Goal: Information Seeking & Learning: Check status

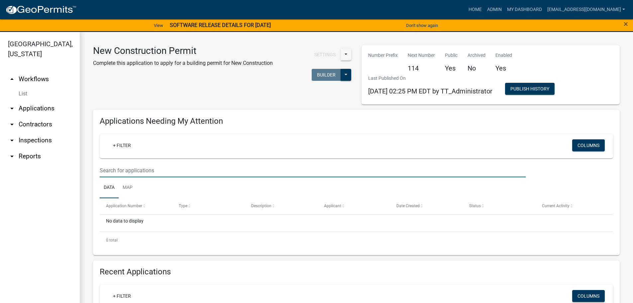
click at [131, 168] on input "text" at bounding box center [313, 171] width 426 height 14
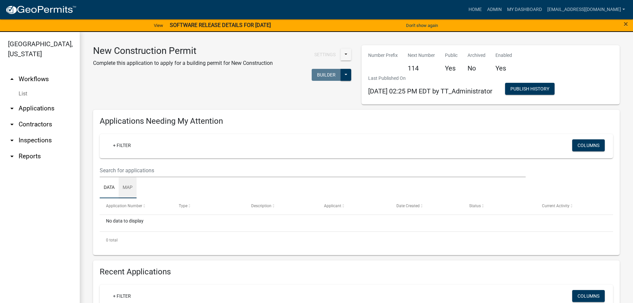
click at [130, 188] on link "Map" at bounding box center [128, 187] width 18 height 21
click at [106, 189] on link "Data" at bounding box center [109, 187] width 19 height 21
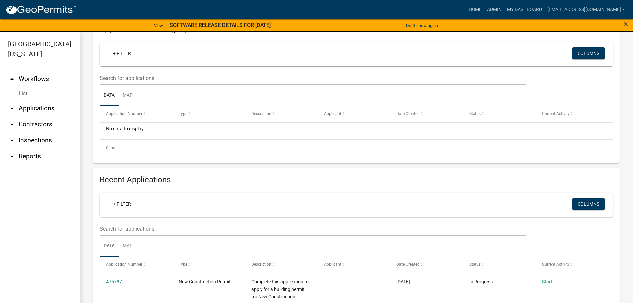
scroll to position [133, 0]
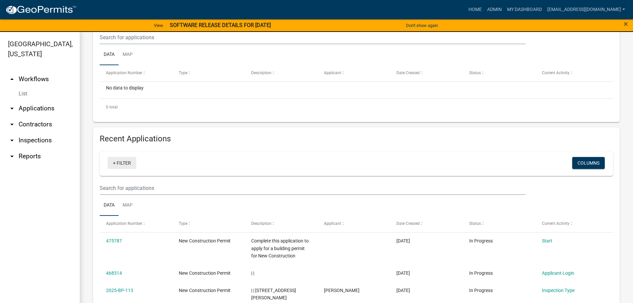
click at [128, 159] on link "+ Filter" at bounding box center [122, 163] width 29 height 12
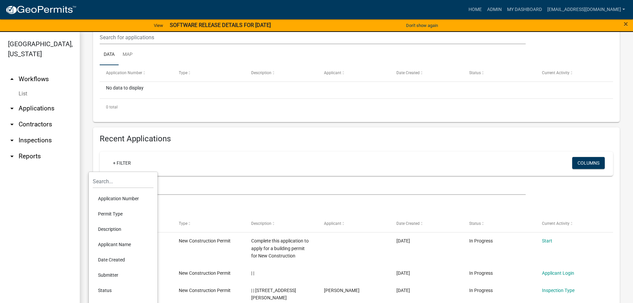
click at [118, 242] on li "Applicant Name" at bounding box center [123, 244] width 61 height 15
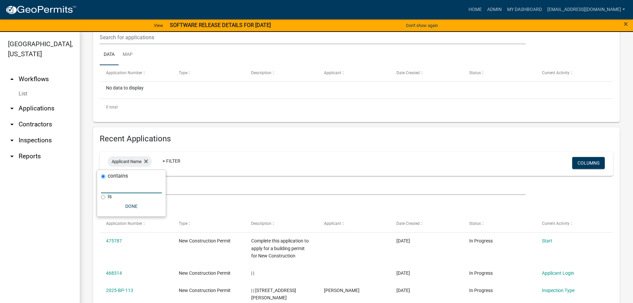
click at [139, 188] on input "text" at bounding box center [131, 186] width 61 height 14
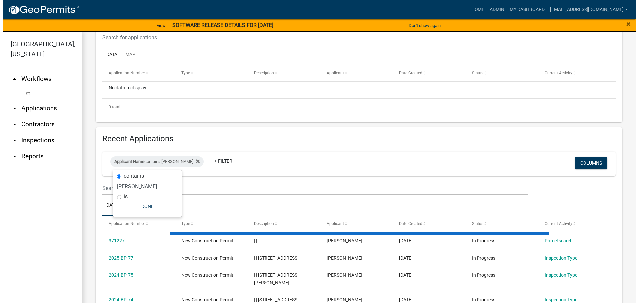
scroll to position [128, 0]
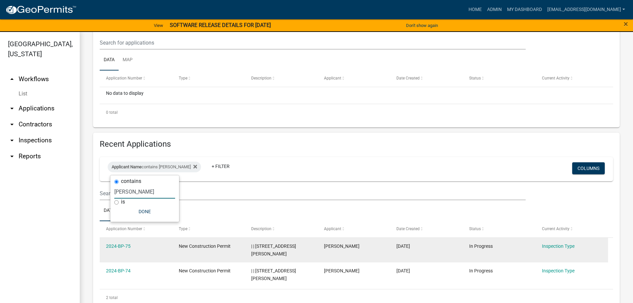
type input "[PERSON_NAME]"
click at [234, 247] on div "New Construction Permit" at bounding box center [209, 246] width 60 height 8
click at [120, 245] on link "2024-BP-75" at bounding box center [118, 245] width 25 height 5
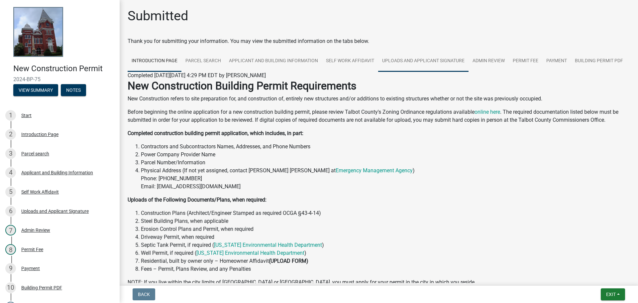
click at [405, 63] on link "Uploads and Applicant Signature" at bounding box center [423, 61] width 90 height 21
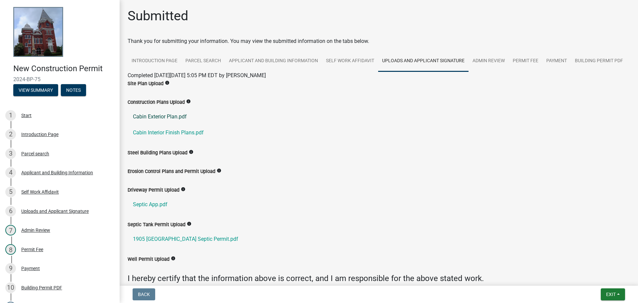
click at [171, 125] on link "Cabin Exterior Plan.pdf" at bounding box center [379, 117] width 502 height 16
click at [169, 141] on link "Cabin Interior Finish Plans.pdf" at bounding box center [379, 133] width 502 height 16
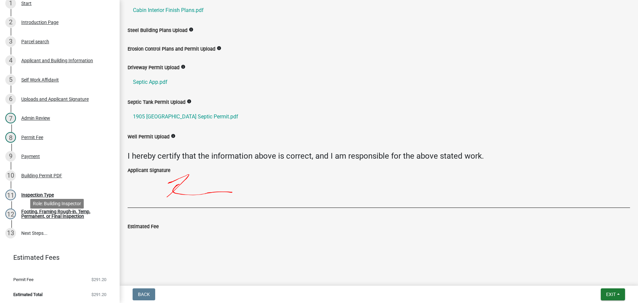
scroll to position [114, 0]
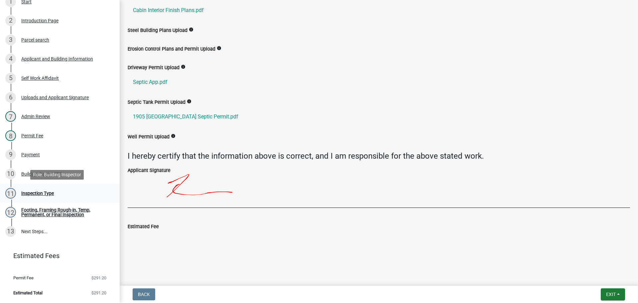
click at [30, 193] on div "Inspection Type" at bounding box center [37, 193] width 33 height 5
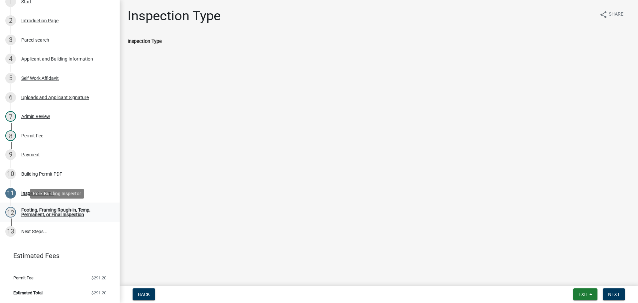
click at [53, 210] on div "Footing, Framing Rough-in, Temp, Permanent, or Final Inspection" at bounding box center [65, 211] width 88 height 9
click at [47, 207] on div "Footing, Framing Rough-in, Temp, Permanent, or Final Inspection" at bounding box center [65, 211] width 88 height 9
click at [47, 209] on div "Footing, Framing Rough-in, Temp, Permanent, or Final Inspection" at bounding box center [65, 211] width 88 height 9
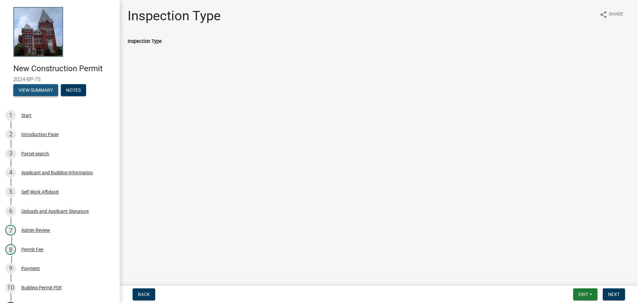
click at [35, 89] on button "View Summary" at bounding box center [35, 90] width 45 height 12
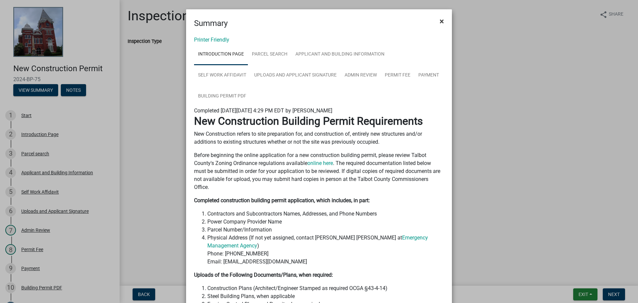
click at [440, 18] on span "×" at bounding box center [442, 21] width 4 height 9
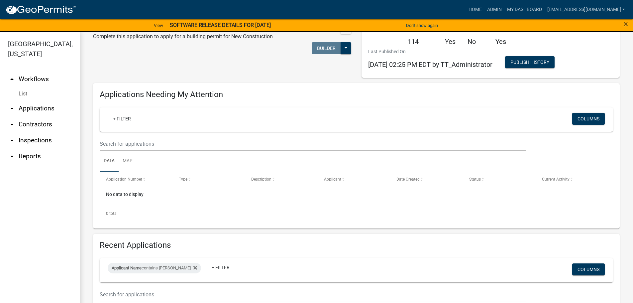
scroll to position [128, 0]
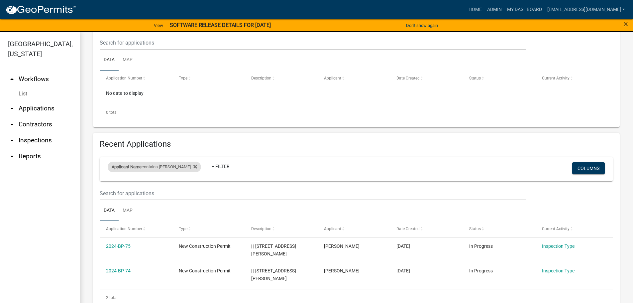
click at [163, 166] on div "Applicant Name contains [PERSON_NAME]" at bounding box center [154, 167] width 93 height 11
click at [151, 194] on input "[PERSON_NAME]" at bounding box center [144, 192] width 61 height 14
type input "h"
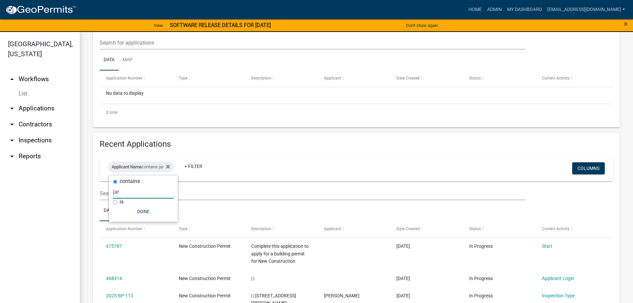
scroll to position [108, 0]
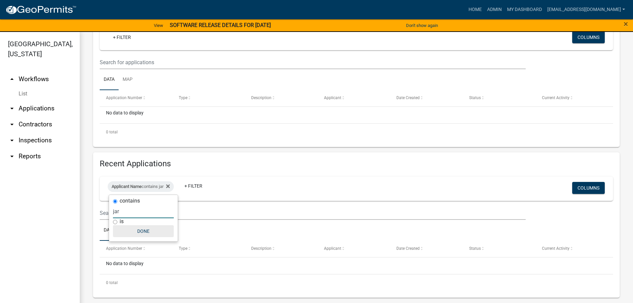
type input "jar"
click at [141, 234] on button "Done" at bounding box center [143, 231] width 61 height 12
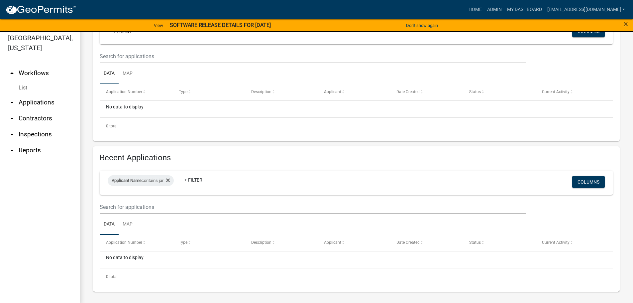
scroll to position [8, 0]
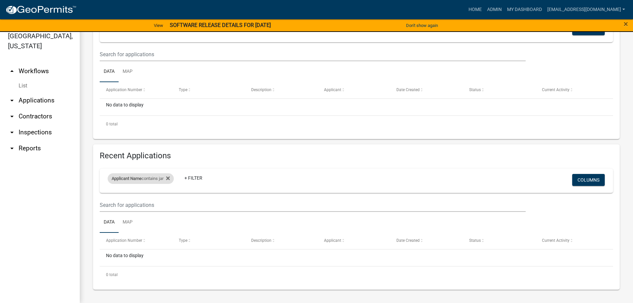
click at [133, 177] on span "Applicant Name" at bounding box center [127, 178] width 30 height 5
click at [126, 204] on input "jar" at bounding box center [143, 203] width 61 height 14
drag, startPoint x: 126, startPoint y: 203, endPoint x: 93, endPoint y: 202, distance: 33.6
click at [93, 202] on body "Internet Explorer does NOT work with GeoPermits. Get a new browser for more sec…" at bounding box center [316, 143] width 633 height 303
click at [174, 177] on div "Applicant Name contains jar Remove this filter" at bounding box center [141, 178] width 66 height 11
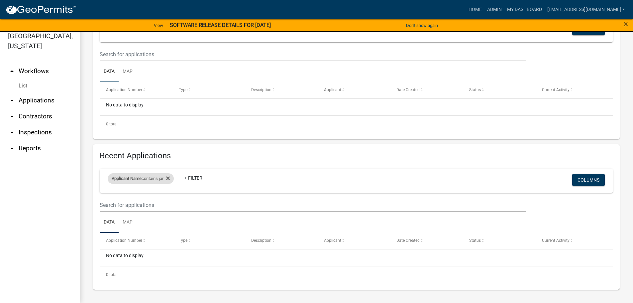
click at [173, 176] on div "Applicant Name contains jar" at bounding box center [141, 178] width 66 height 11
click at [168, 180] on fa-icon at bounding box center [167, 178] width 6 height 11
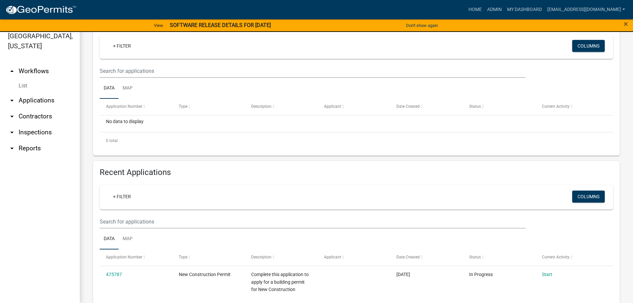
scroll to position [128, 0]
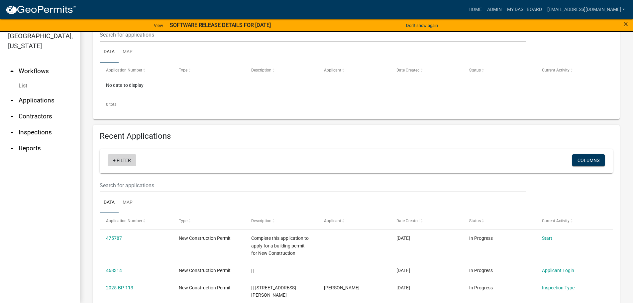
click at [124, 162] on link "+ Filter" at bounding box center [122, 160] width 29 height 12
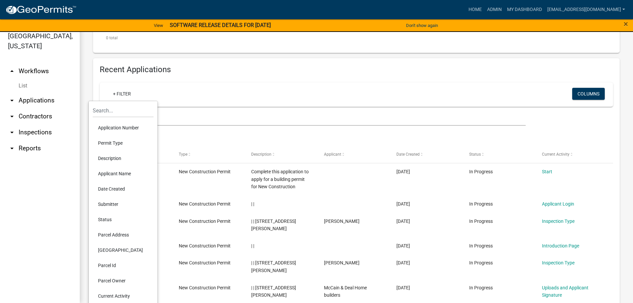
scroll to position [227, 0]
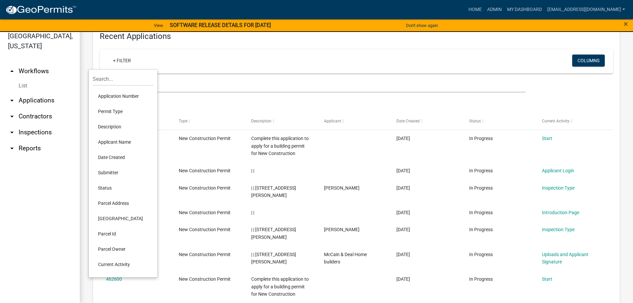
click at [119, 200] on li "Parcel Address" at bounding box center [123, 202] width 61 height 15
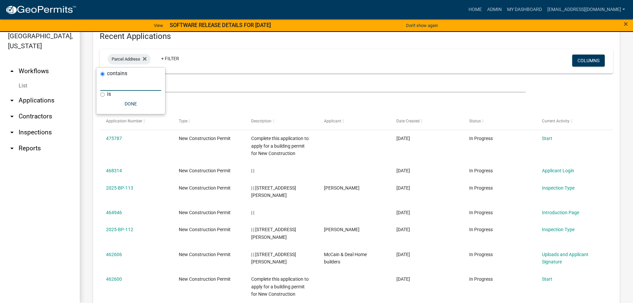
click at [110, 87] on input "text" at bounding box center [130, 84] width 61 height 14
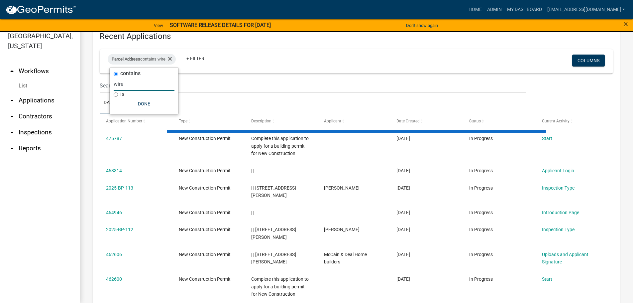
scroll to position [135, 0]
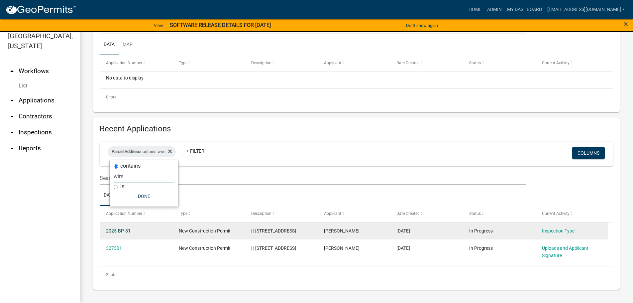
type input "wire"
click at [119, 229] on link "2025-BP-81" at bounding box center [118, 230] width 25 height 5
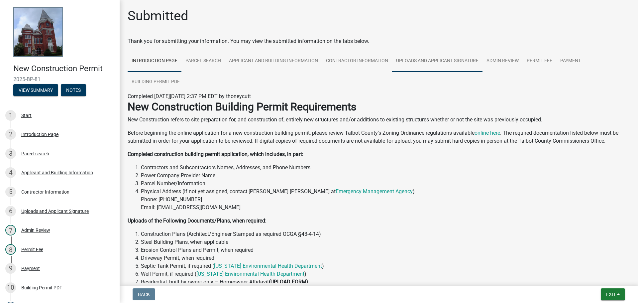
click at [438, 55] on link "Uploads and Applicant Signature" at bounding box center [437, 61] width 90 height 21
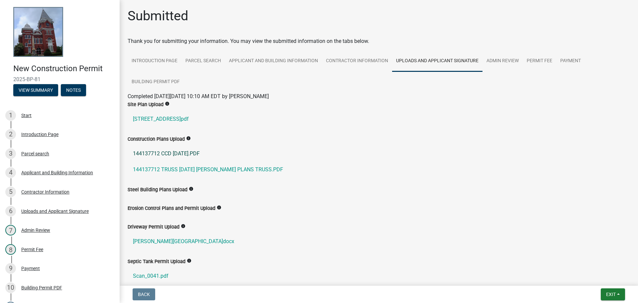
click at [172, 152] on link "144137712 CCD [DATE].PDF" at bounding box center [379, 154] width 502 height 16
click at [215, 167] on link "144137712 TRUSS [DATE] [PERSON_NAME] PLANS TRUSS.PDF" at bounding box center [379, 170] width 502 height 16
click at [163, 241] on link "[PERSON_NAME][GEOGRAPHIC_DATA]docx" at bounding box center [379, 241] width 502 height 16
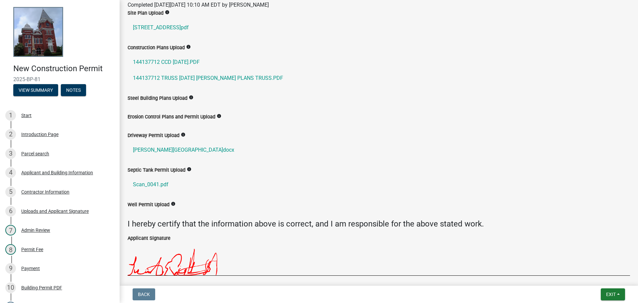
scroll to position [100, 0]
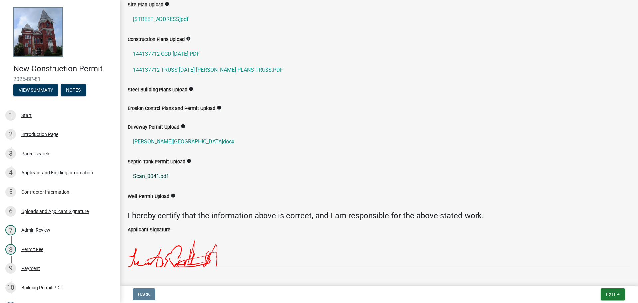
click at [153, 175] on link "Scan_0041.pdf" at bounding box center [379, 176] width 502 height 16
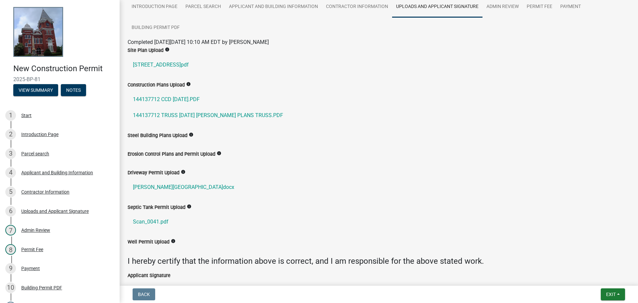
scroll to position [0, 0]
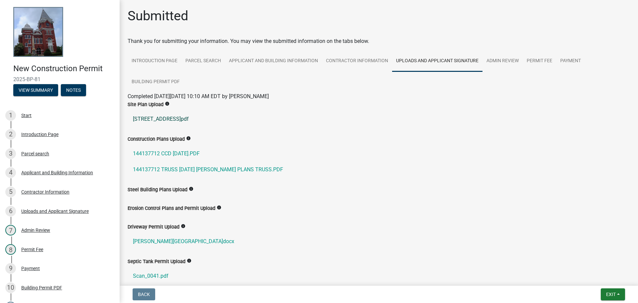
click at [150, 119] on link "[STREET_ADDRESS]pdf" at bounding box center [379, 119] width 502 height 16
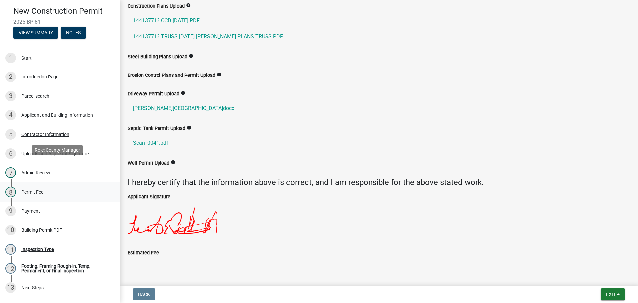
scroll to position [100, 0]
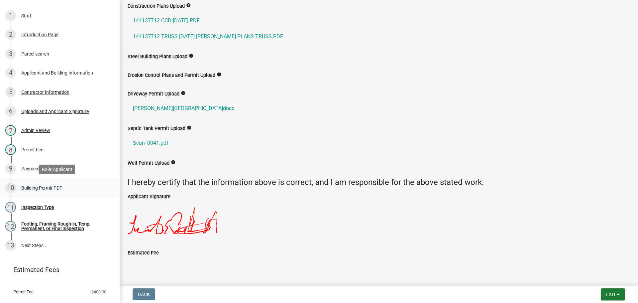
click at [31, 187] on div "Building Permit PDF" at bounding box center [41, 187] width 41 height 5
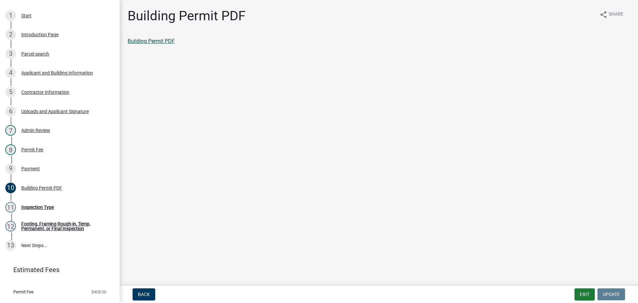
click at [162, 41] on link "Building Permit PDF" at bounding box center [151, 41] width 47 height 6
click at [33, 16] on div "New Construction Permit 2025-BP-81 View Summary Notes 1 Start 2 Introduction Pa…" at bounding box center [60, 151] width 120 height 303
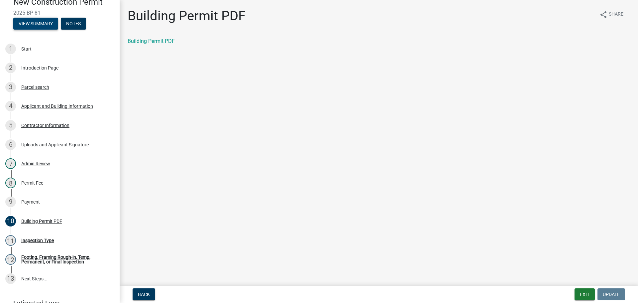
click at [38, 25] on button "View Summary" at bounding box center [35, 24] width 45 height 12
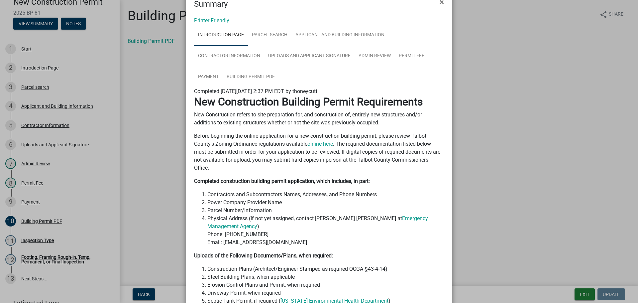
scroll to position [0, 0]
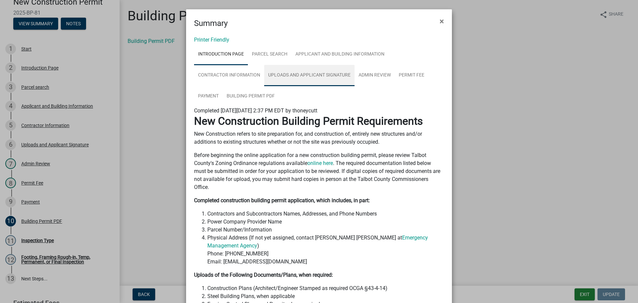
click at [309, 74] on link "Uploads and Applicant Signature" at bounding box center [309, 75] width 90 height 21
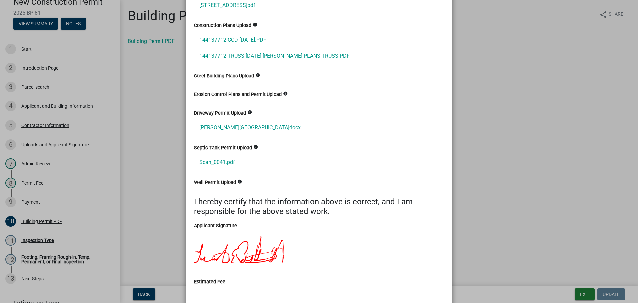
scroll to position [166, 0]
